Goal: Obtain resource: Download file/media

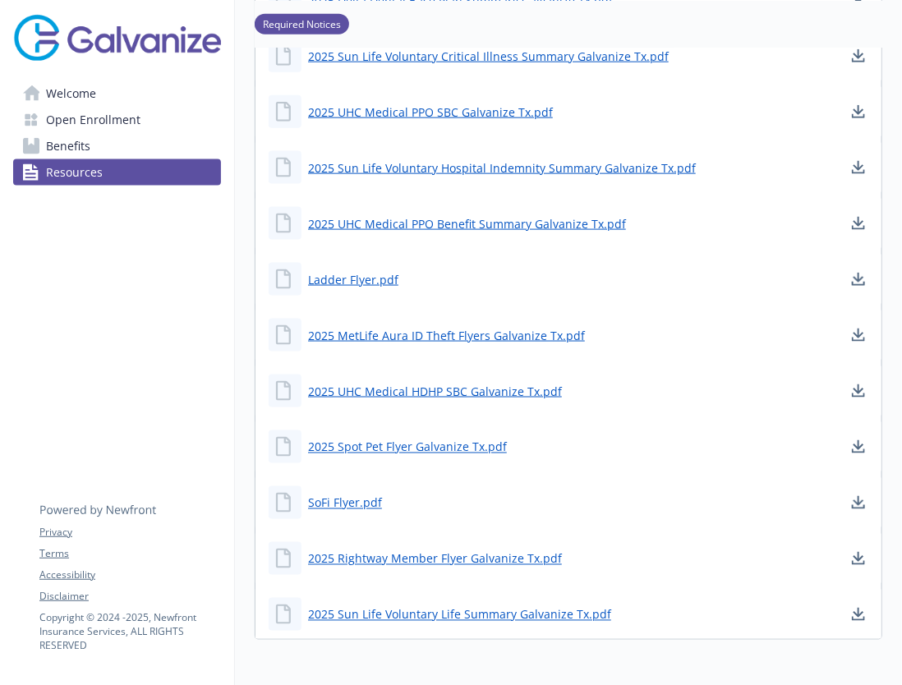
scroll to position [718, 0]
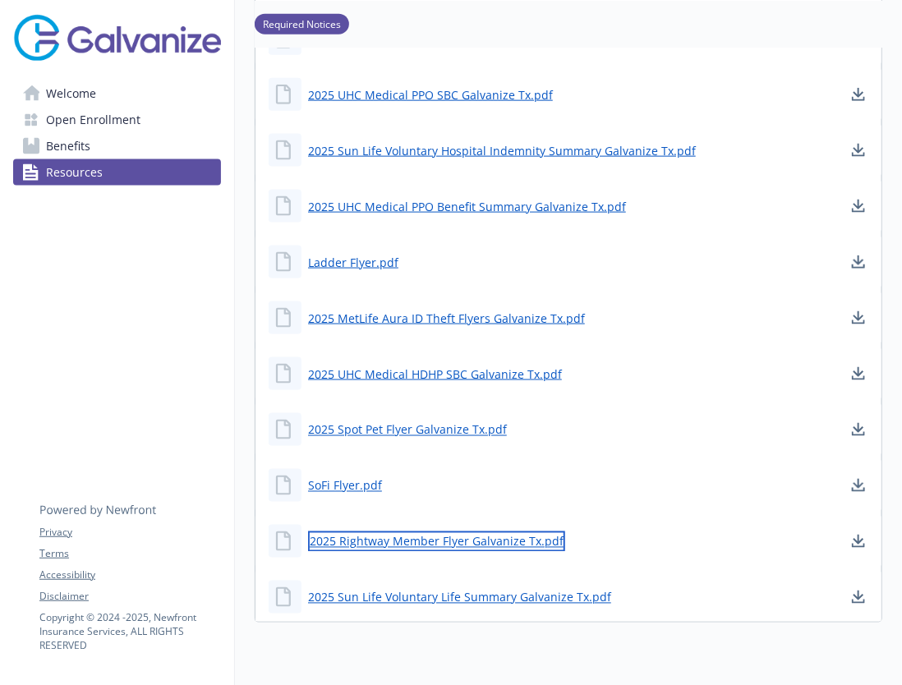
click at [437, 544] on link "2025 Rightway Member Flyer Galvanize Tx.pdf" at bounding box center [436, 541] width 257 height 21
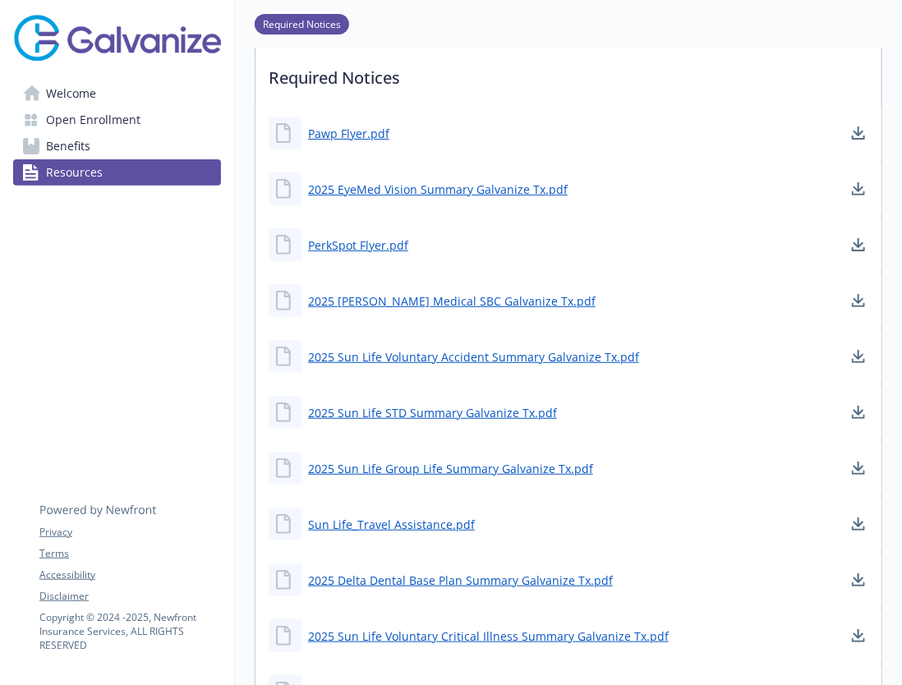
scroll to position [110, 0]
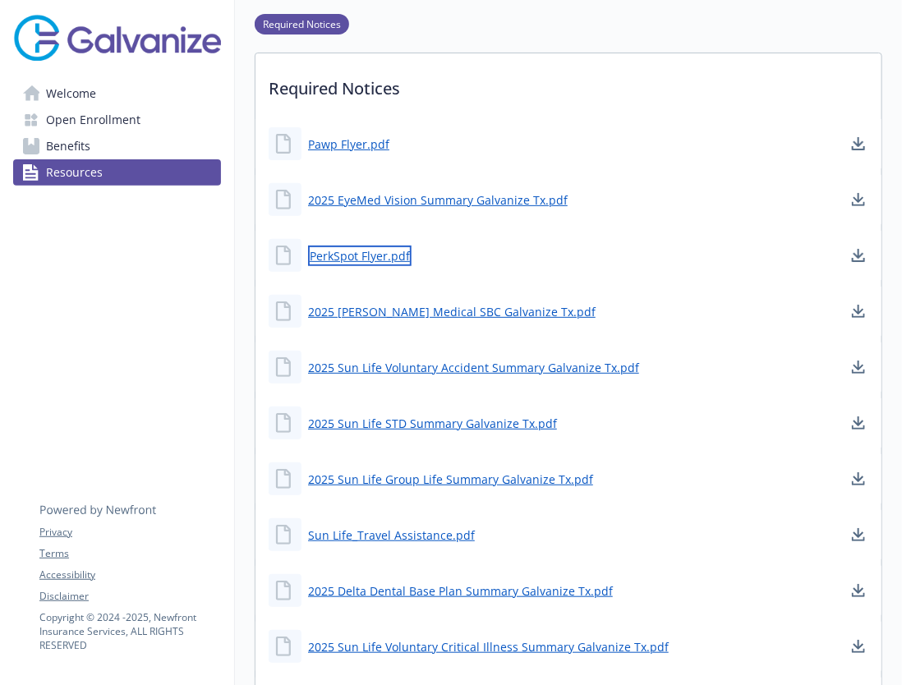
click at [364, 256] on link "PerkSpot Flyer.pdf" at bounding box center [359, 256] width 103 height 21
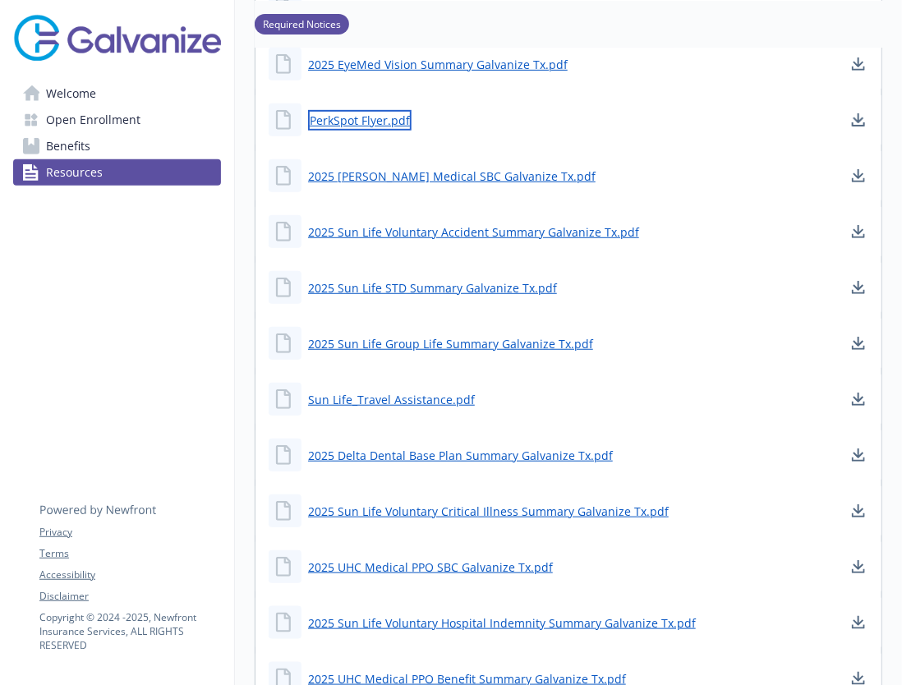
scroll to position [257, 0]
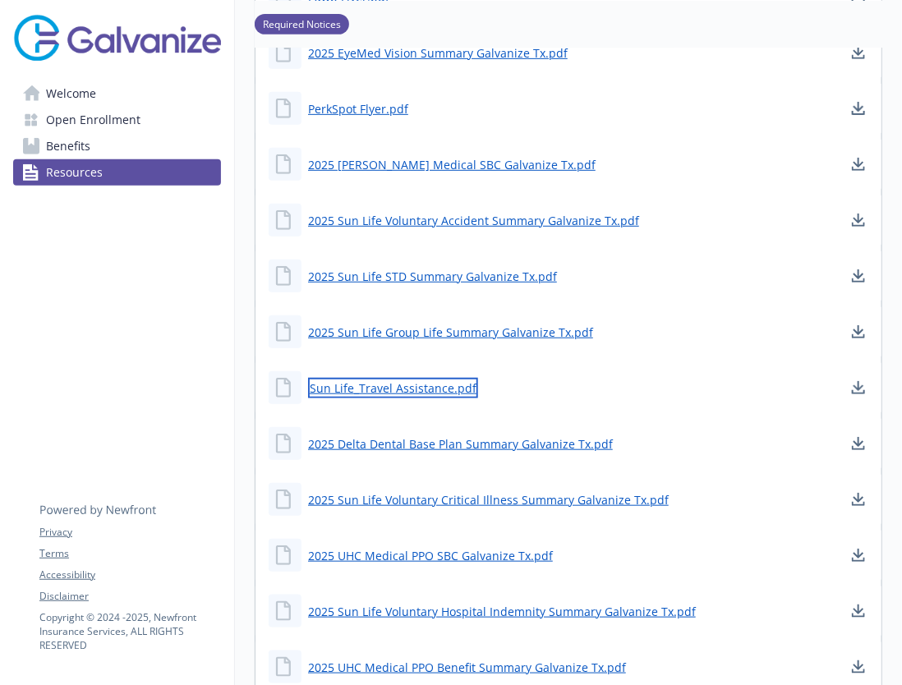
click at [365, 388] on link "Sun Life_Travel Assistance.pdf" at bounding box center [393, 388] width 170 height 21
